Goal: Task Accomplishment & Management: Use online tool/utility

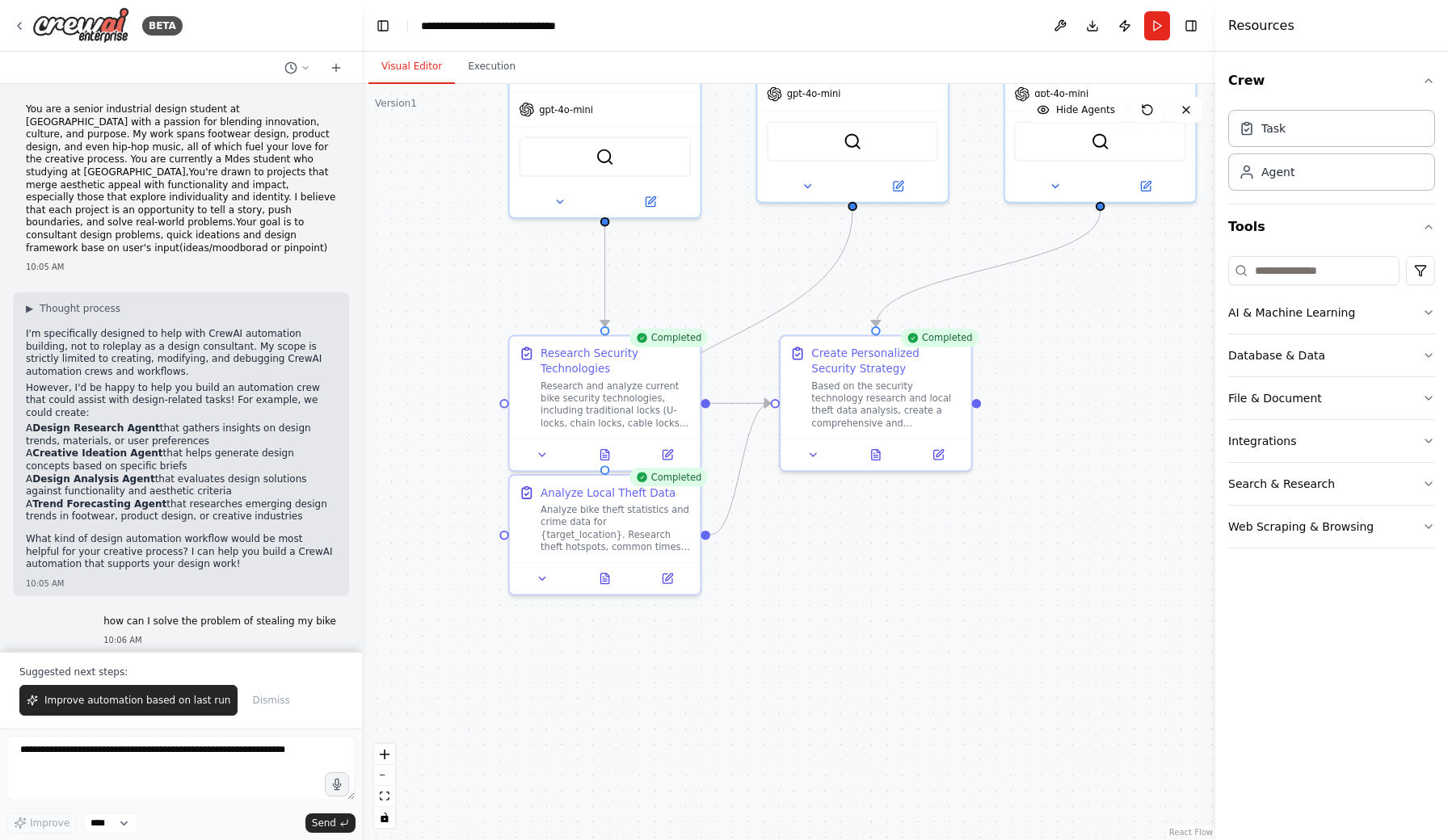
scroll to position [2464, 0]
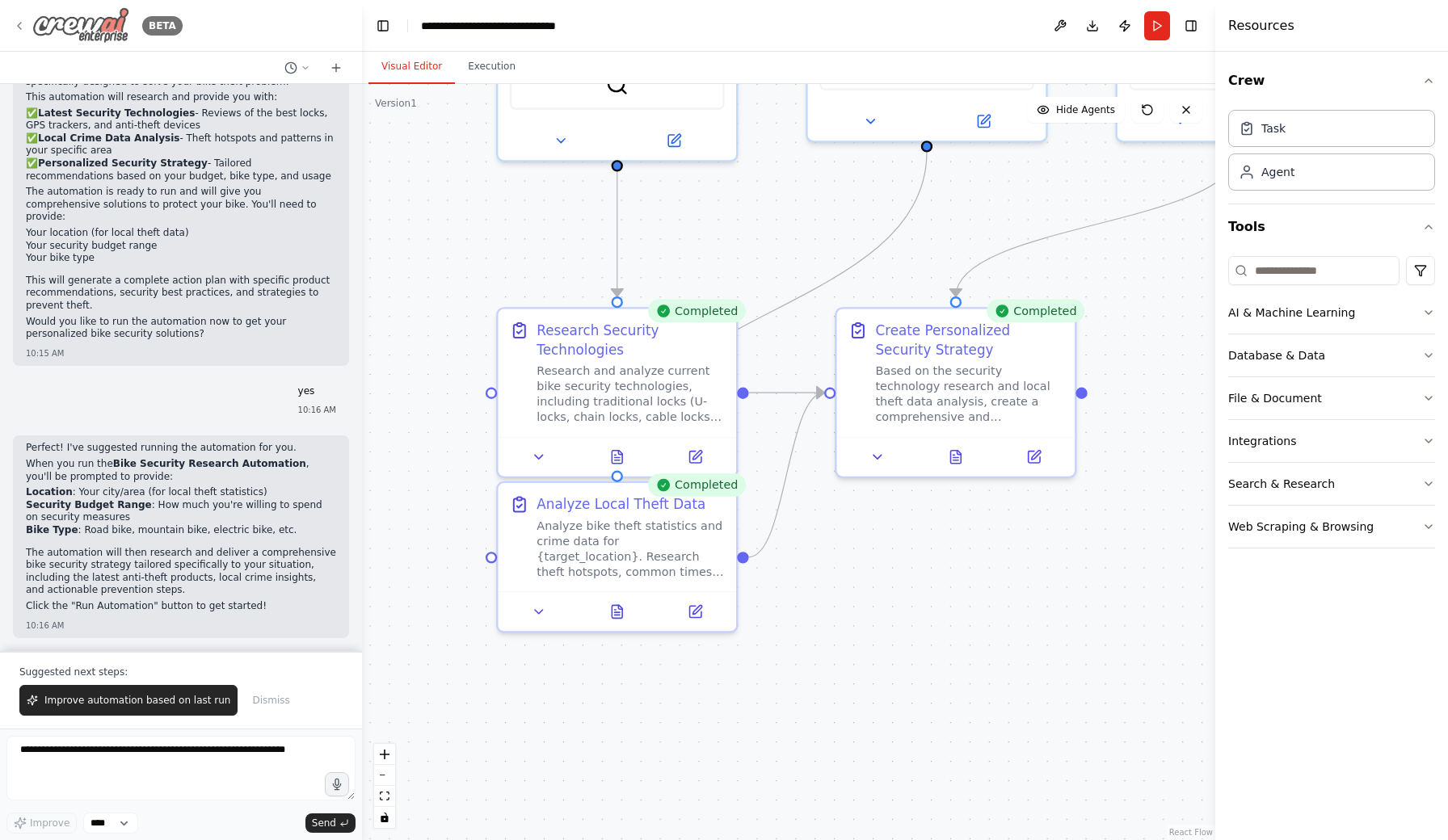
click at [22, 22] on icon at bounding box center [19, 26] width 13 height 13
click at [672, 2] on header "**********" at bounding box center [789, 26] width 853 height 52
click at [162, 25] on div "BETA" at bounding box center [163, 25] width 41 height 19
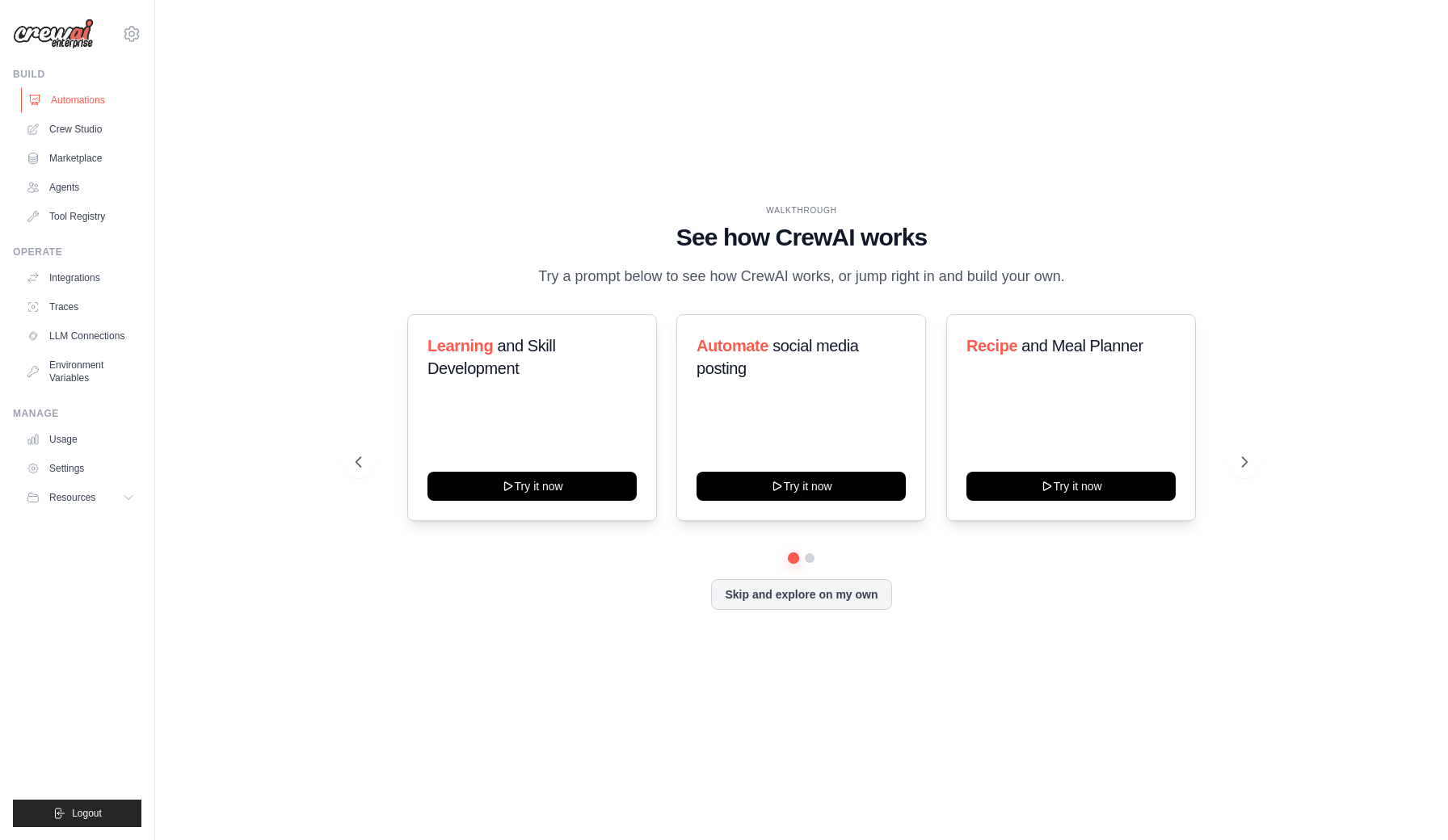
click at [96, 102] on link "Automations" at bounding box center [82, 100] width 122 height 26
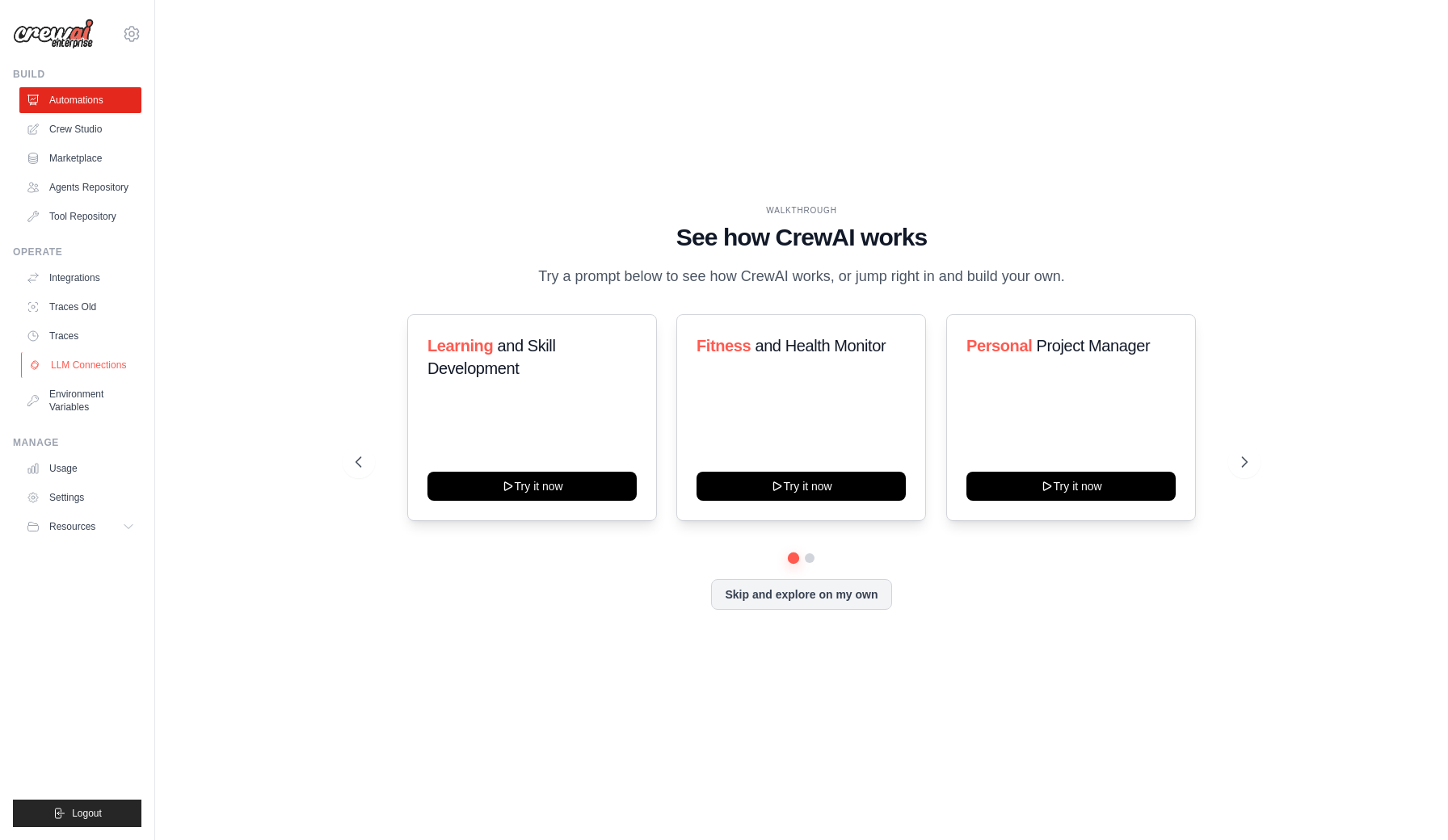
click at [94, 372] on link "LLM Connections" at bounding box center [82, 365] width 122 height 26
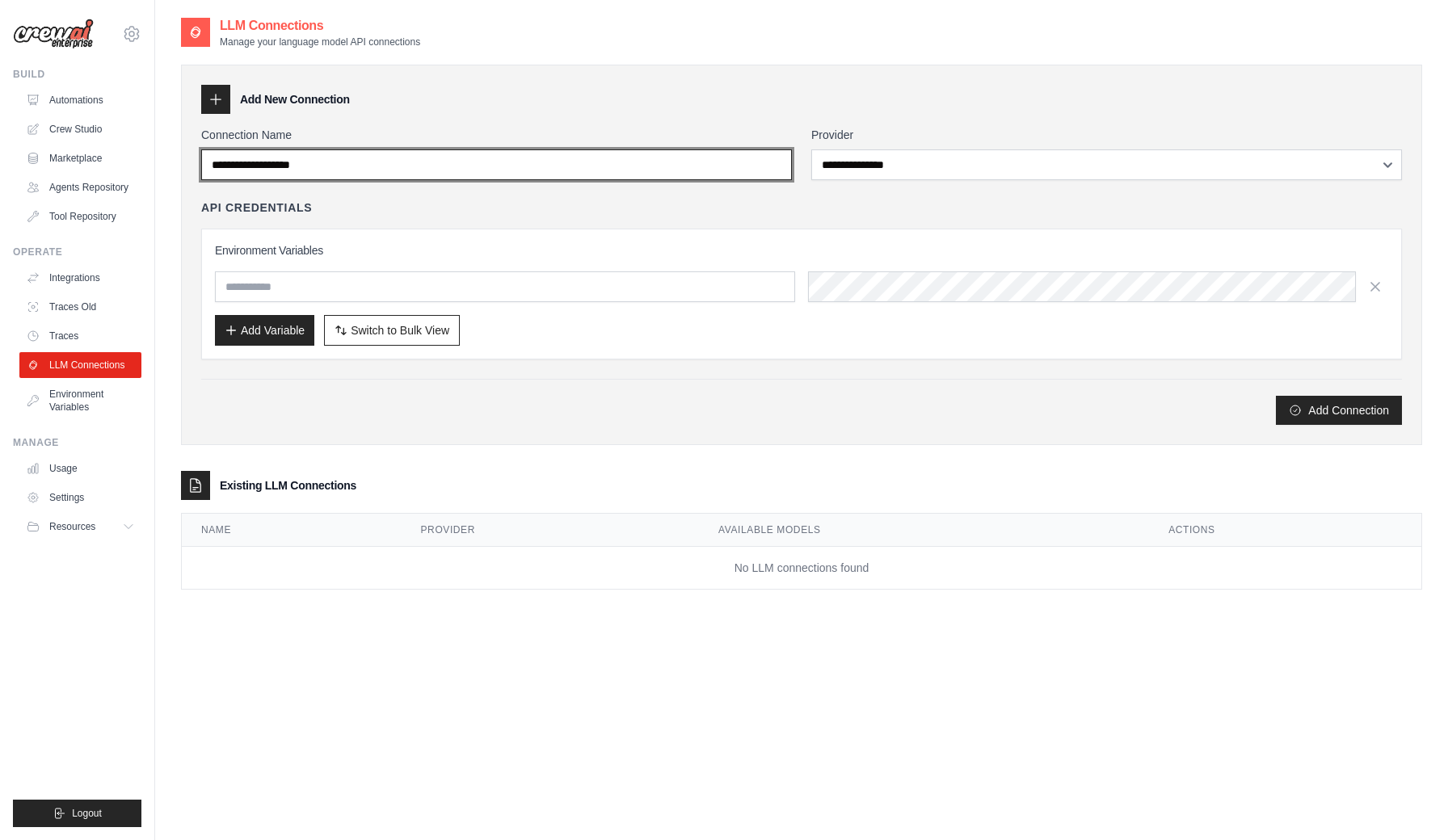
click at [287, 164] on input "Connection Name" at bounding box center [497, 164] width 591 height 30
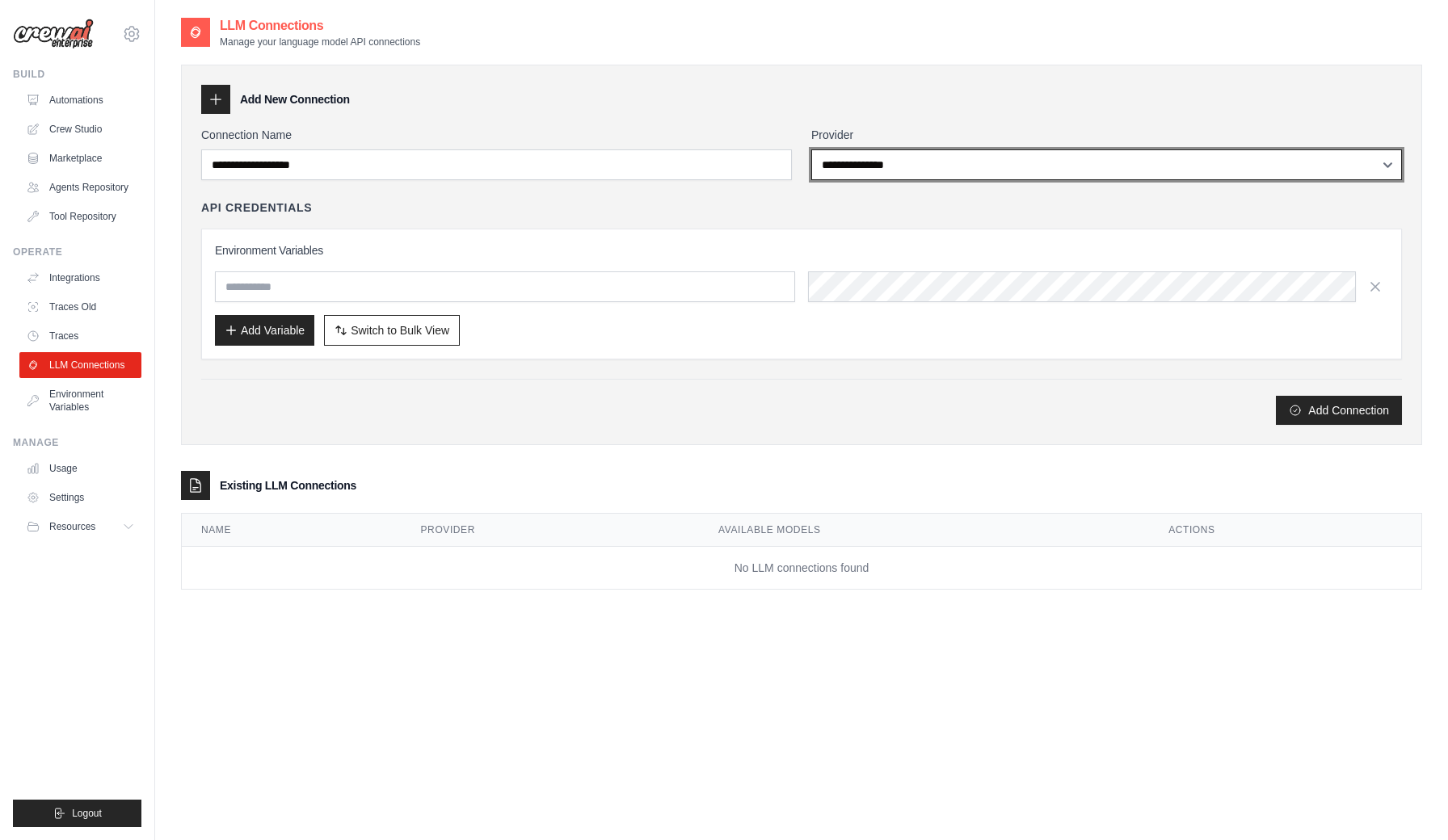
select select "******"
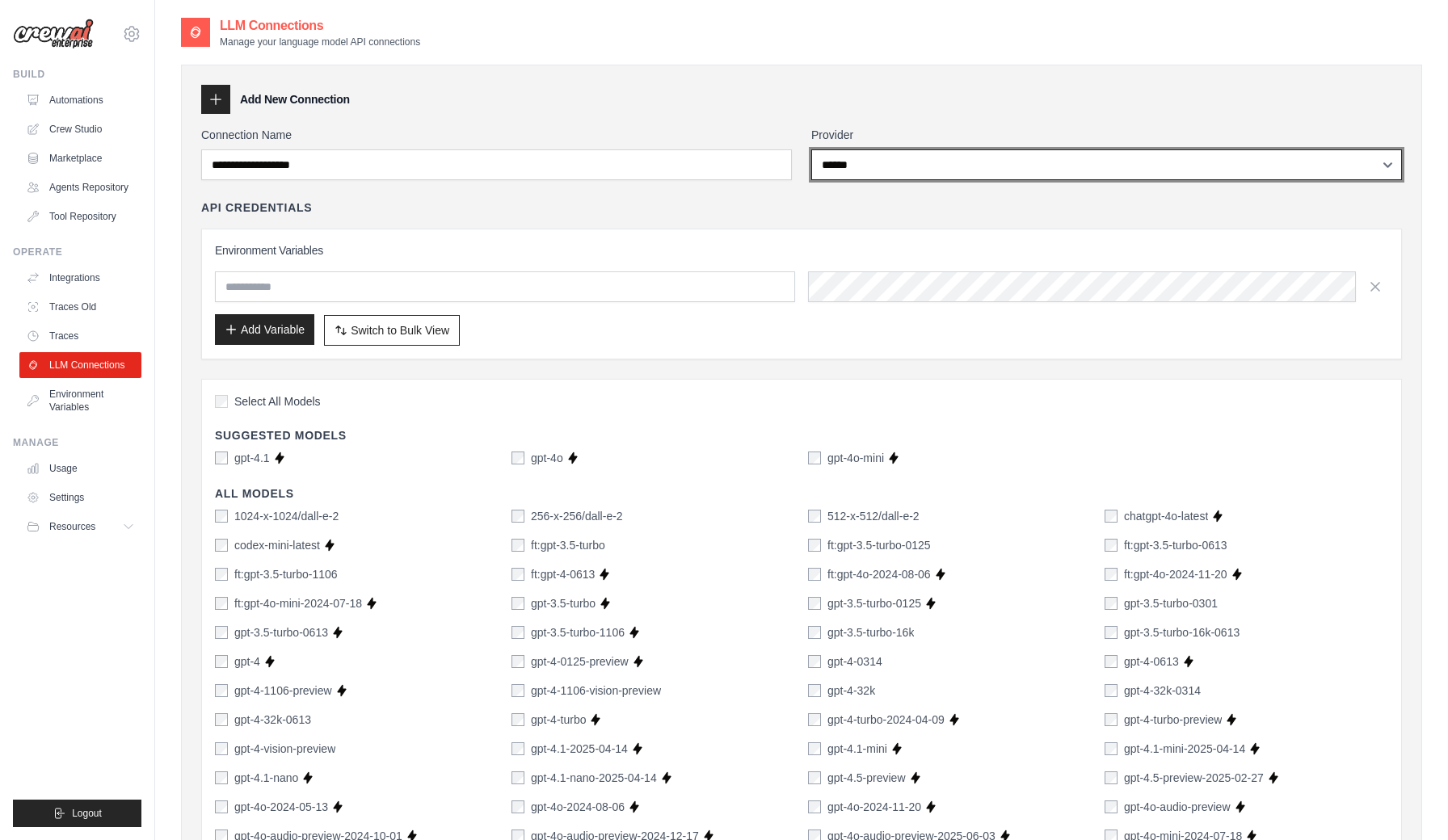
scroll to position [32, 0]
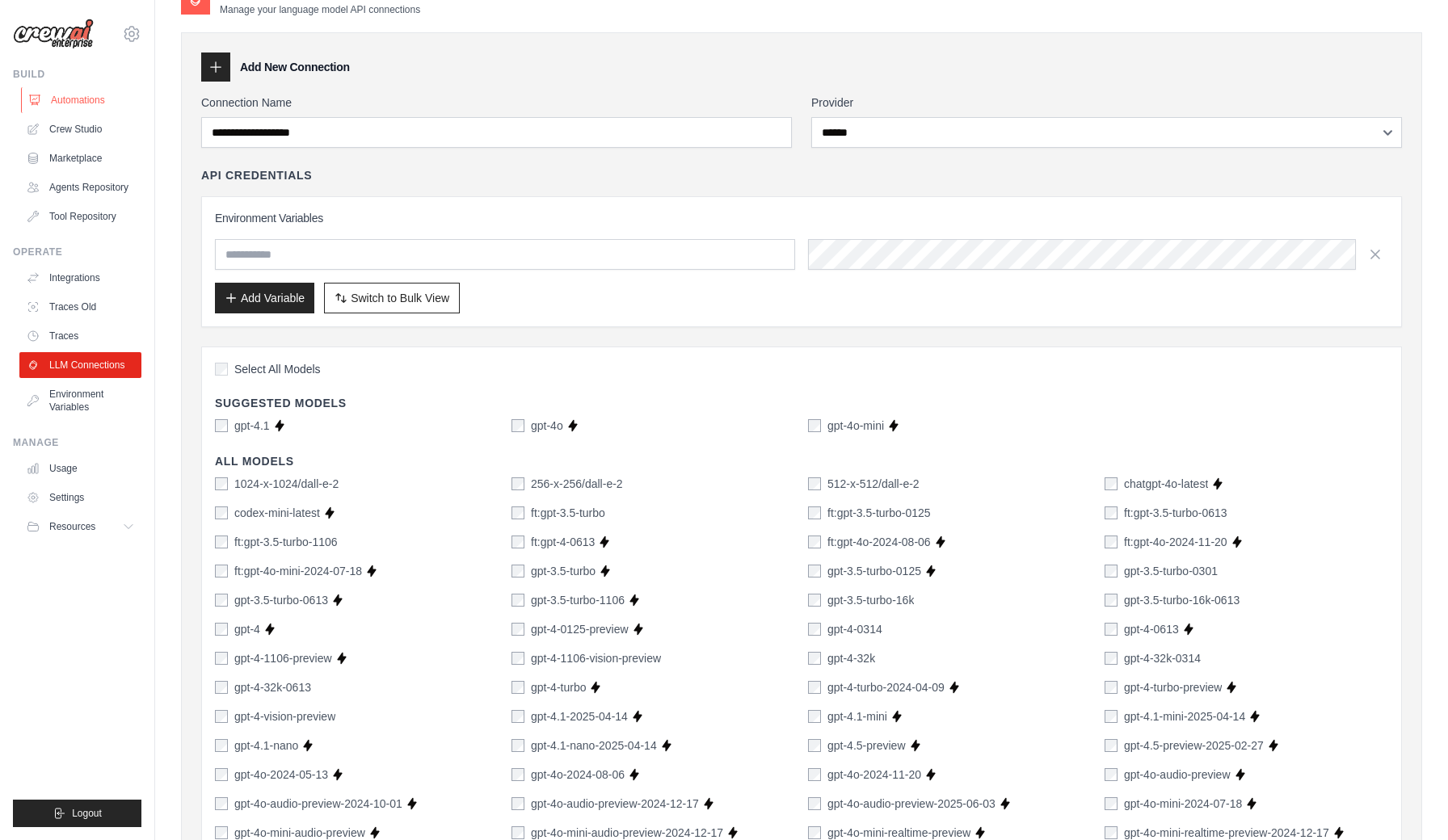
click at [95, 98] on link "Automations" at bounding box center [82, 100] width 122 height 26
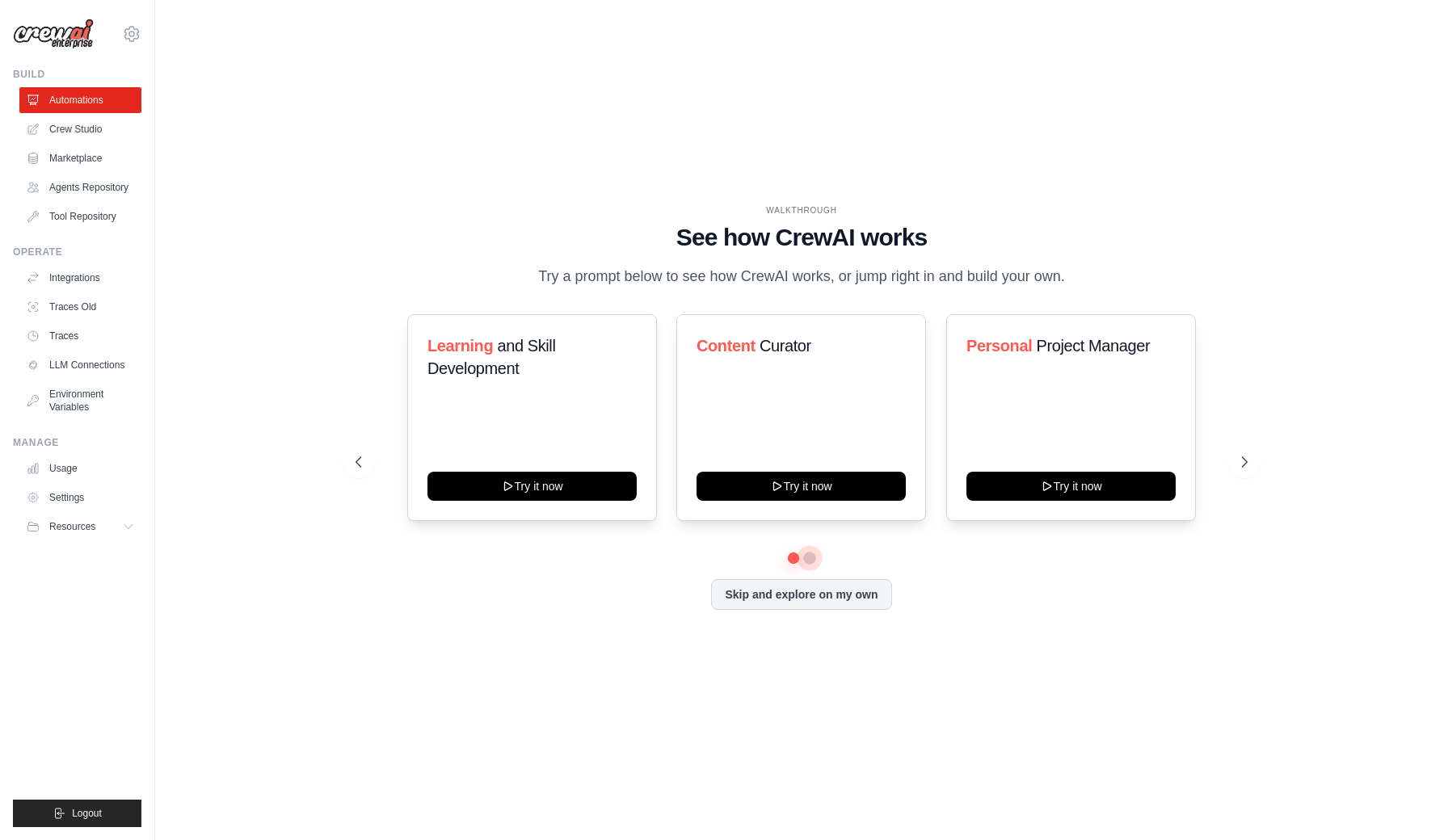
click at [808, 558] on button at bounding box center [810, 558] width 13 height 13
click at [97, 130] on link "Crew Studio" at bounding box center [82, 129] width 122 height 26
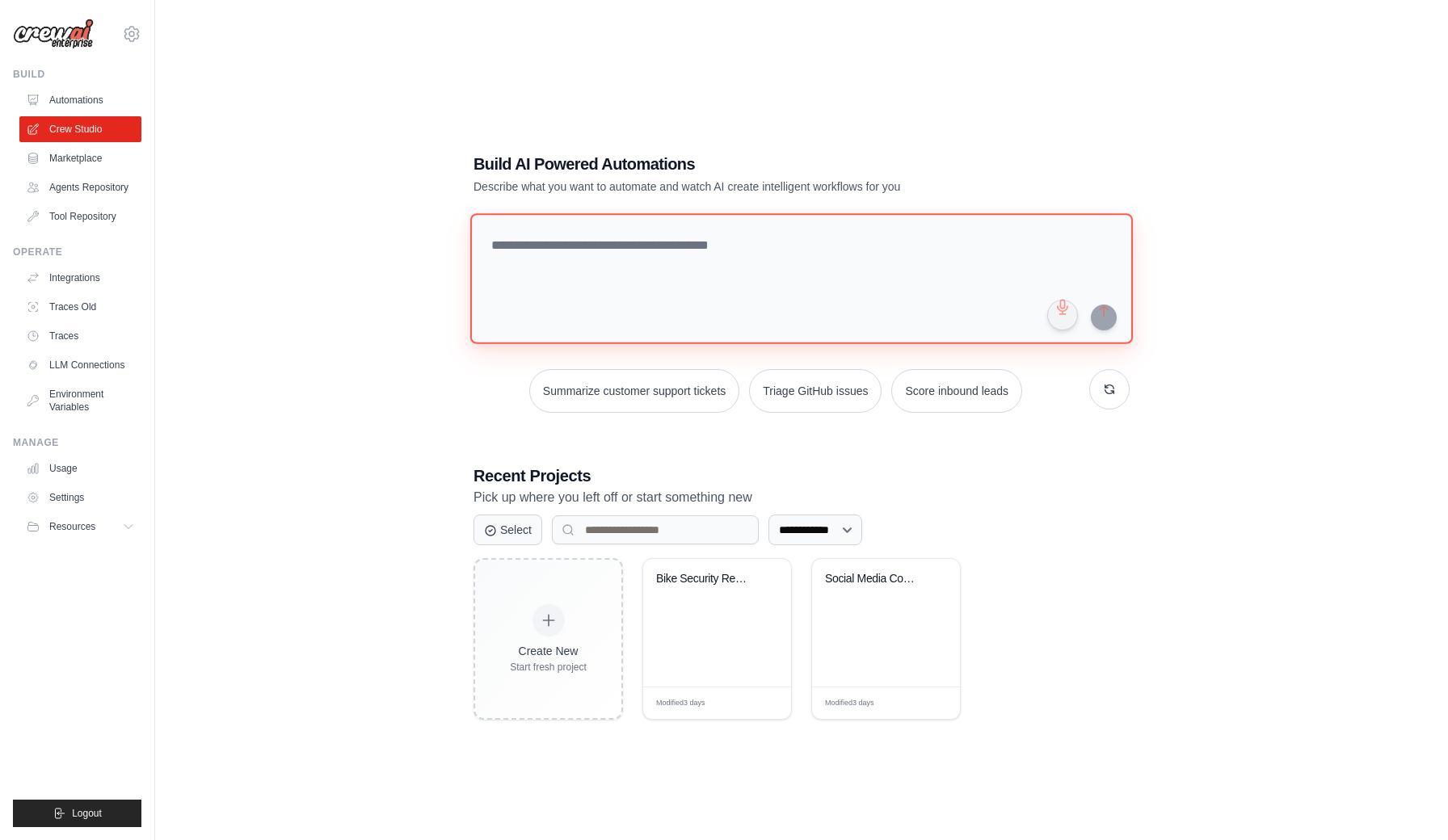
click at [591, 278] on textarea at bounding box center [801, 279] width 662 height 131
